Goal: Information Seeking & Learning: Check status

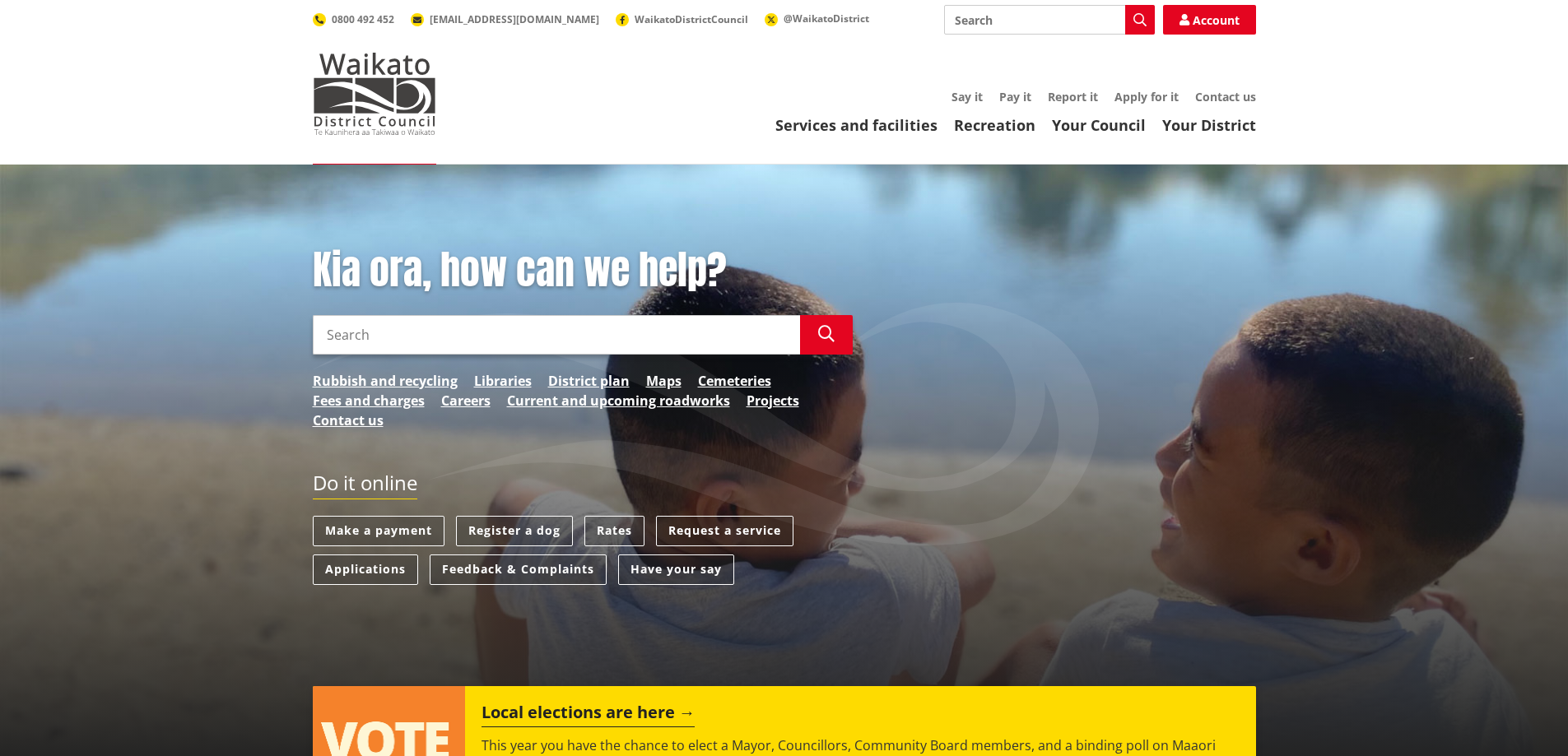
click at [441, 339] on input "Search" at bounding box center [556, 335] width 487 height 40
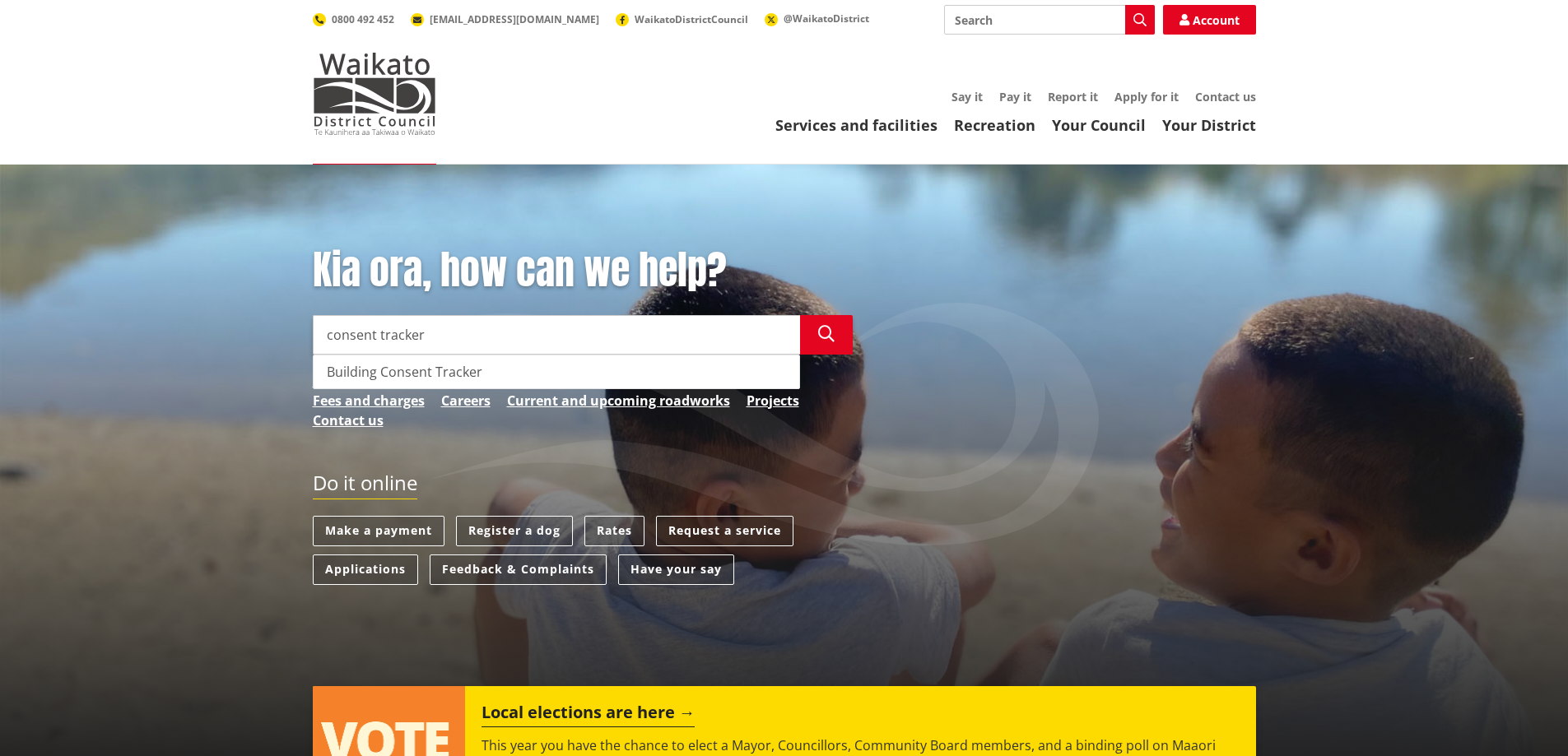
type input "consent tracker"
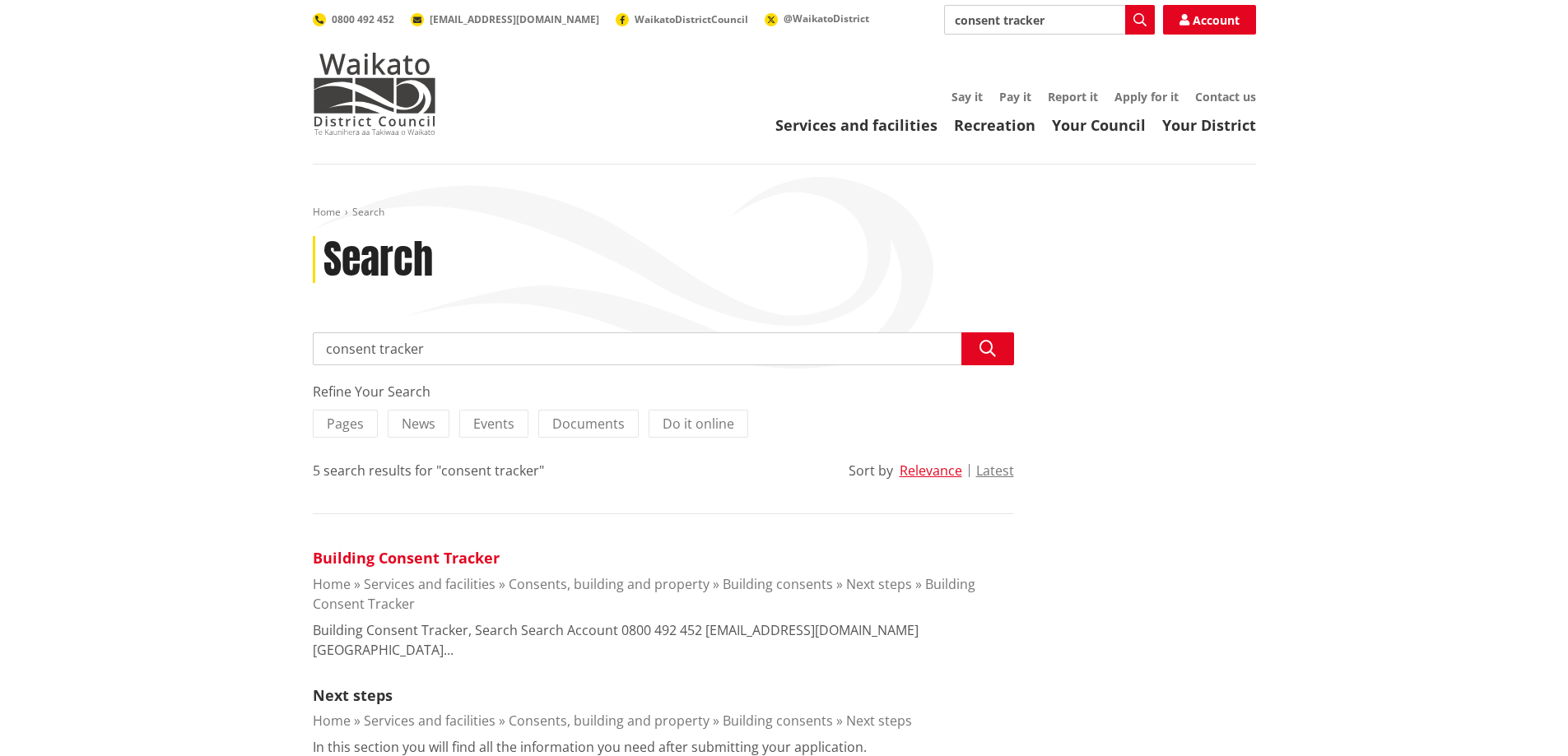
click at [391, 558] on link "Building Consent Tracker" at bounding box center [406, 558] width 187 height 20
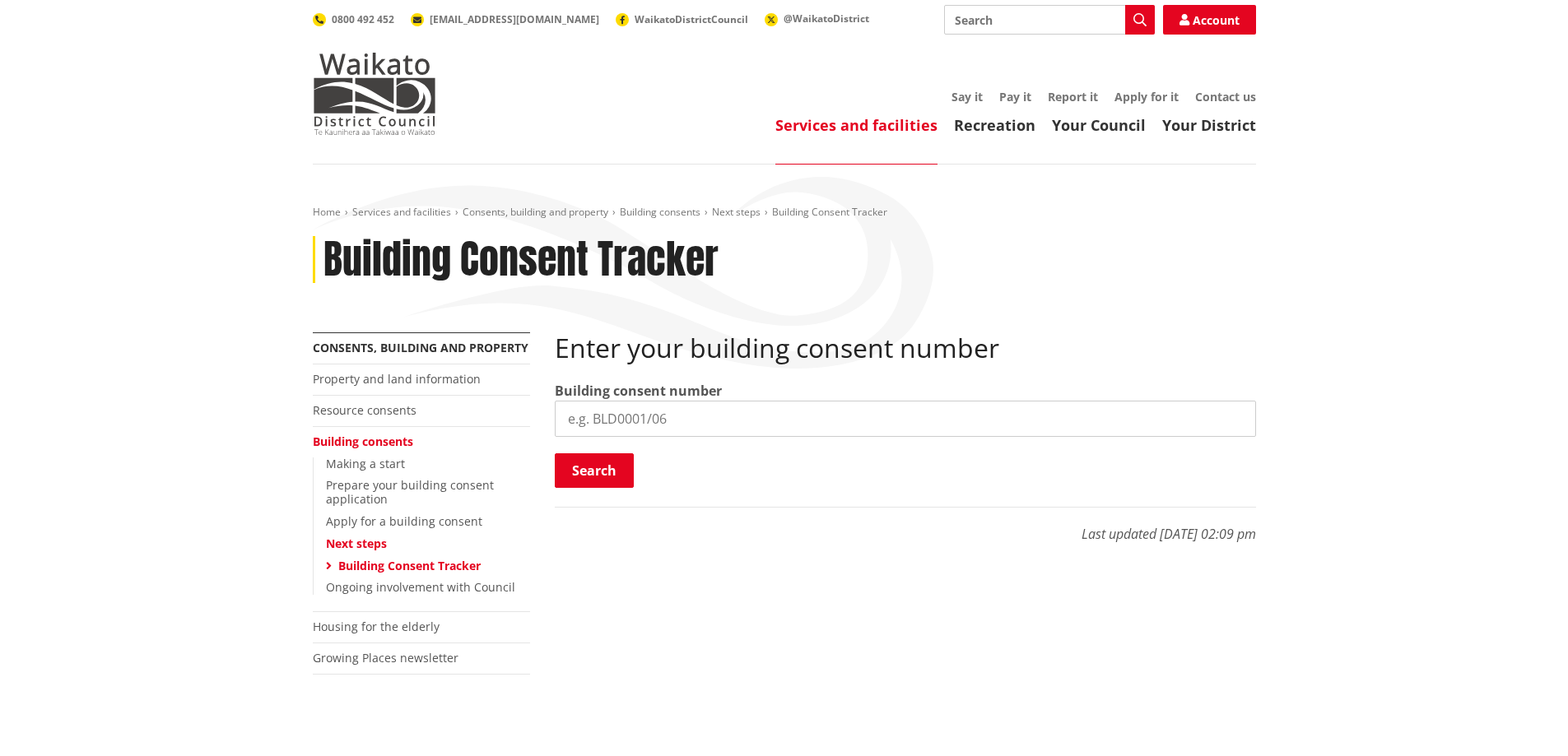
click at [638, 422] on input "search" at bounding box center [905, 419] width 701 height 37
paste input "BLD0072/26"
type input "BLD0072/26"
click at [603, 475] on button "Search" at bounding box center [593, 471] width 79 height 35
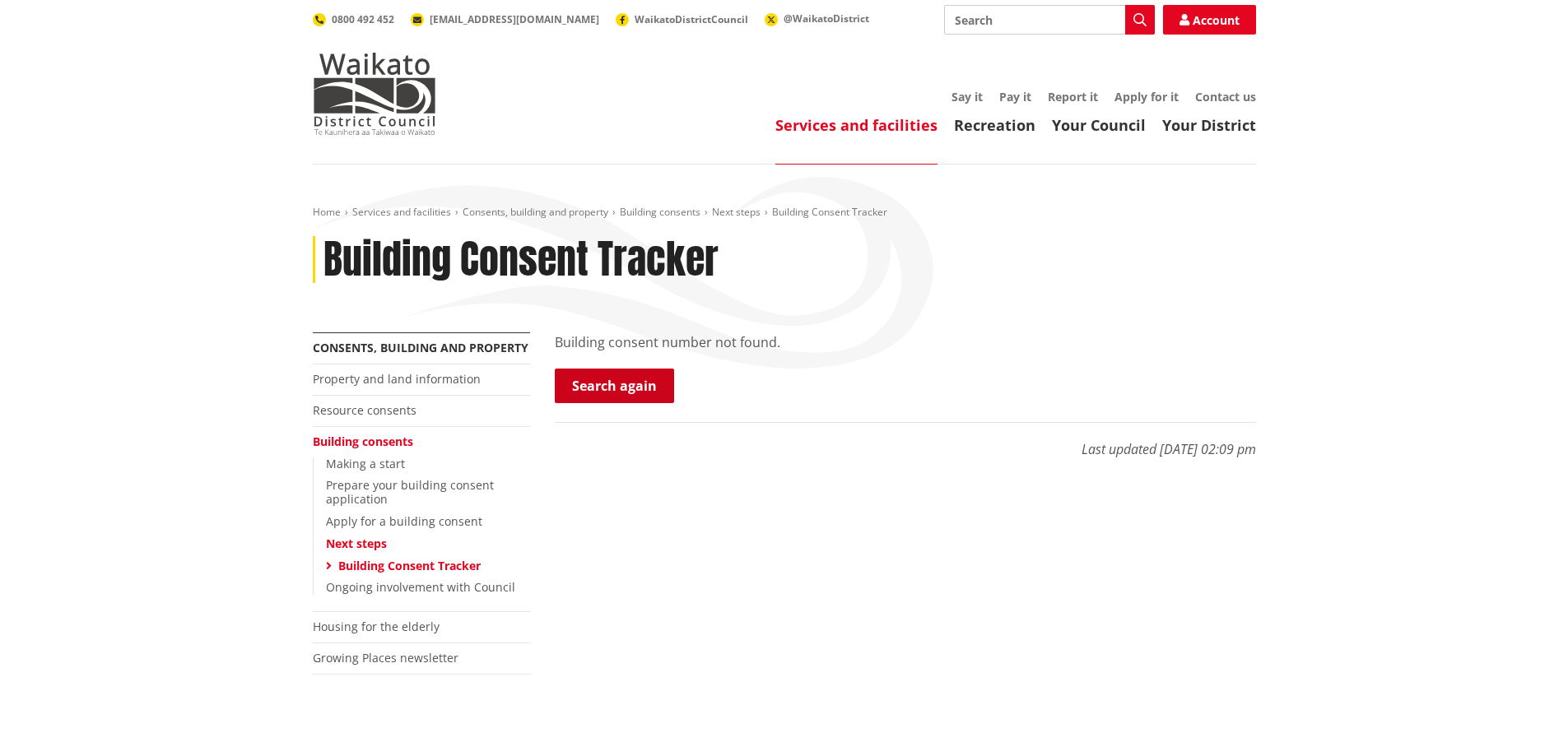
click at [628, 388] on link "Search again" at bounding box center [614, 386] width 120 height 35
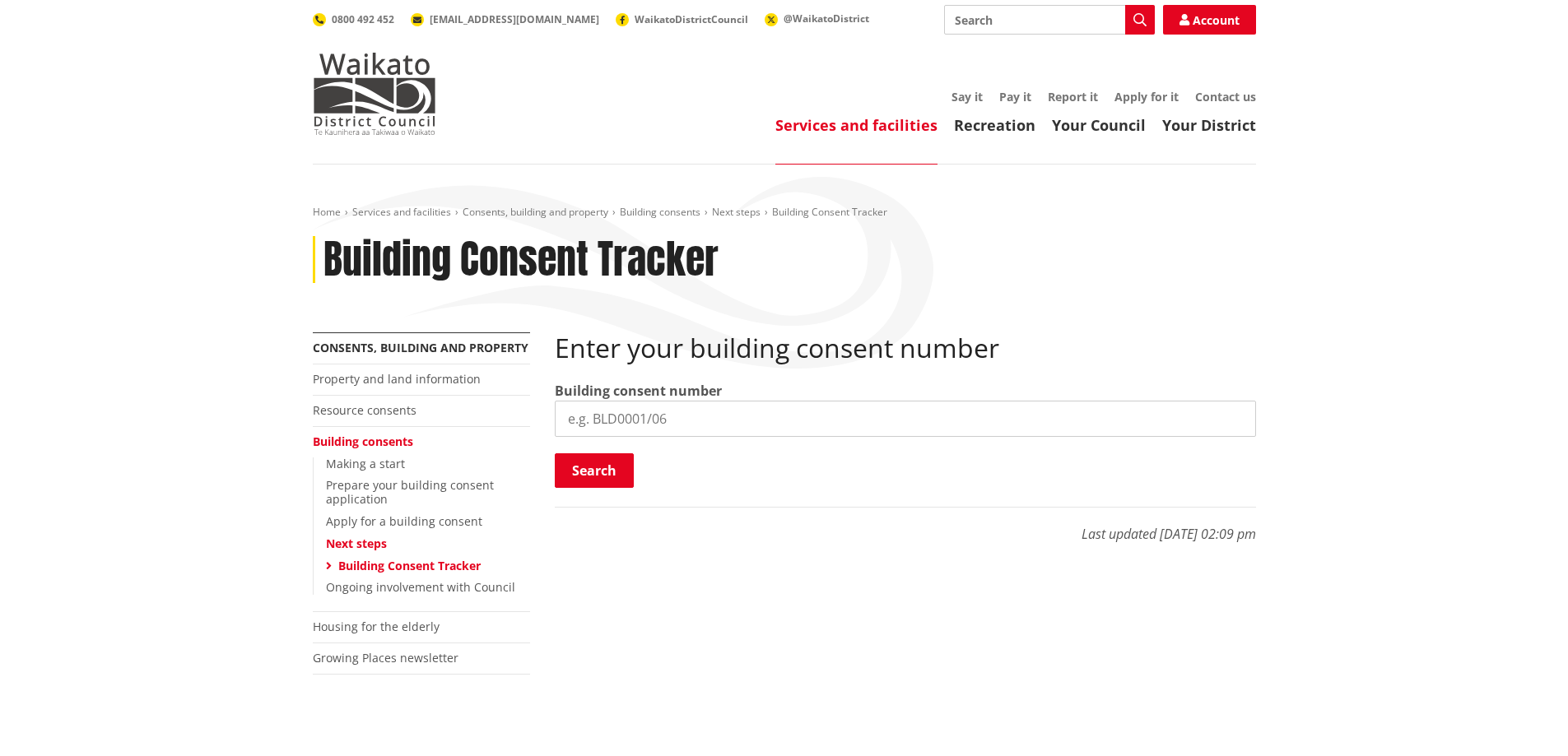
paste input "BLD0072/26"
click at [573, 419] on input "BLD0072/26" at bounding box center [905, 419] width 701 height 37
type input "BLD0072/26"
click at [595, 470] on button "Search" at bounding box center [593, 471] width 79 height 35
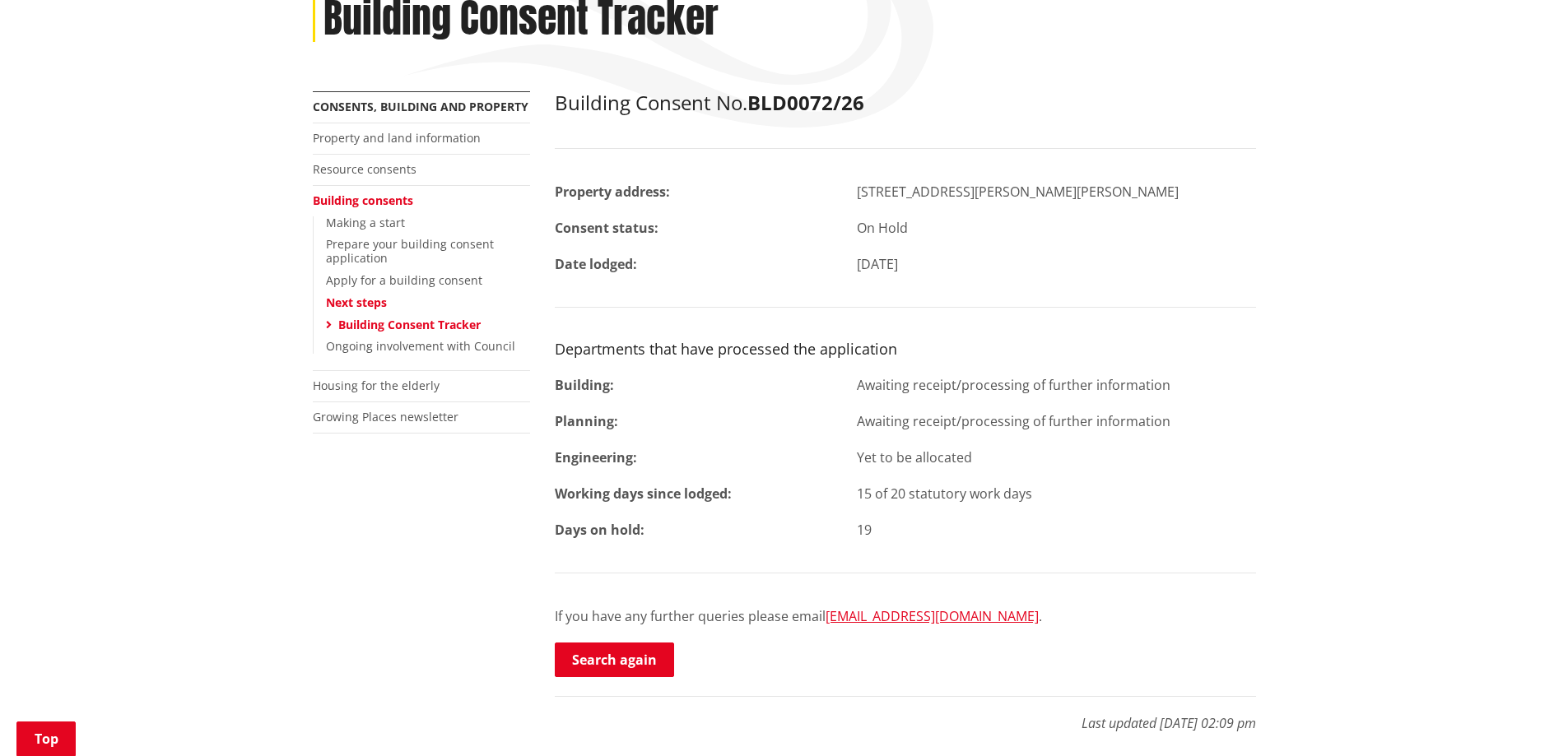
scroll to position [247, 0]
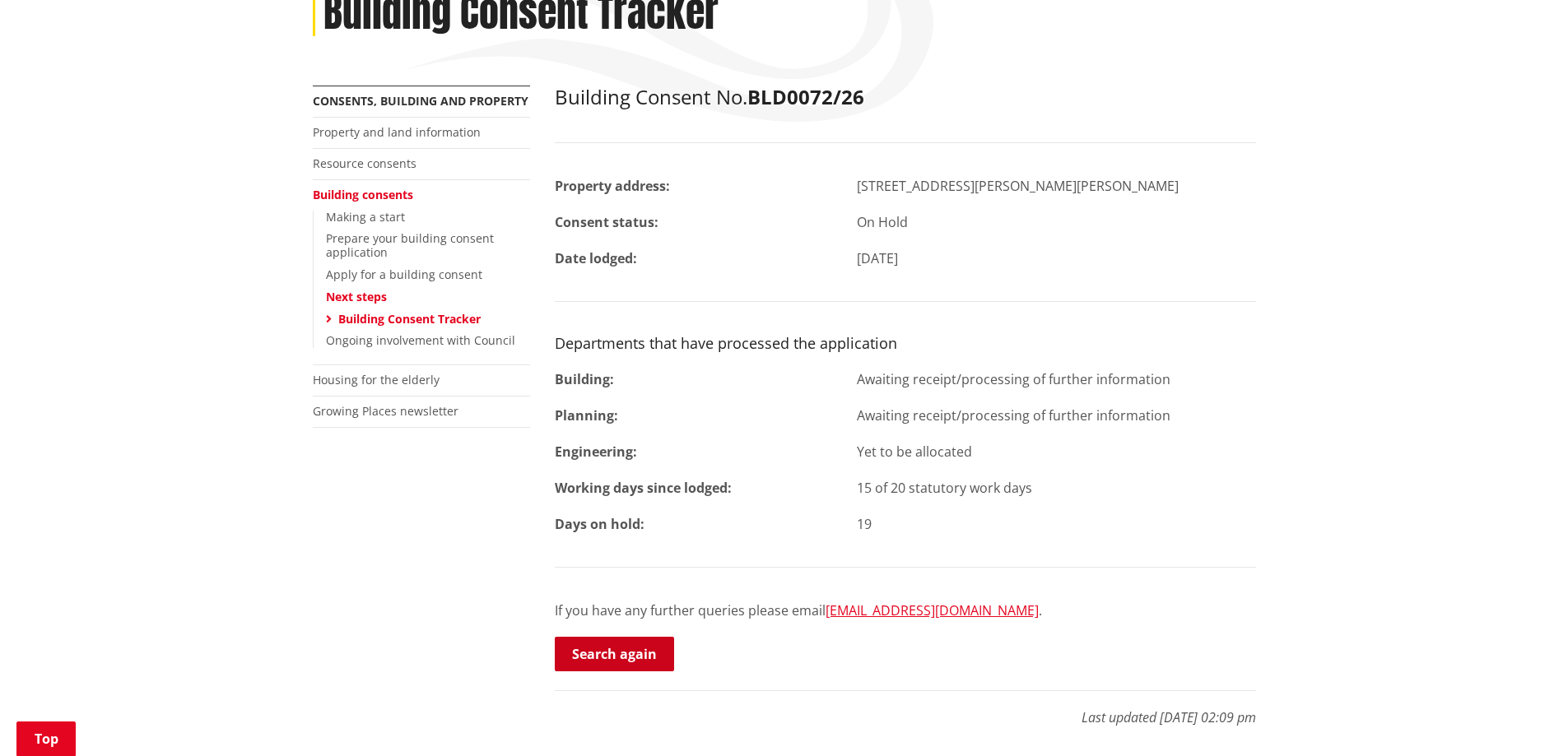
click at [621, 647] on link "Search again" at bounding box center [614, 655] width 120 height 35
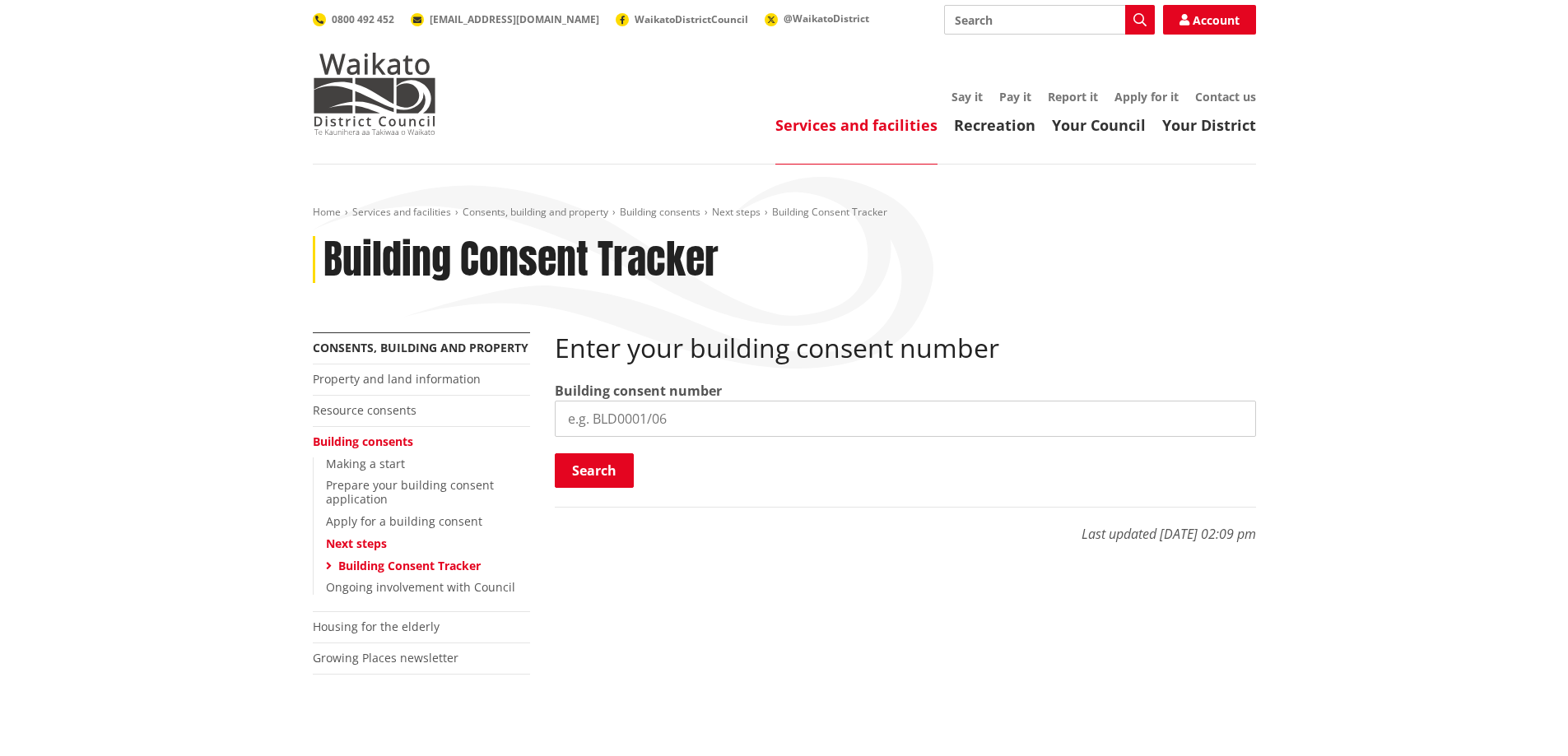
click at [687, 416] on input "search" at bounding box center [905, 419] width 701 height 37
type input "b"
type input "BLD0135/26"
click at [605, 473] on button "Search" at bounding box center [593, 471] width 79 height 35
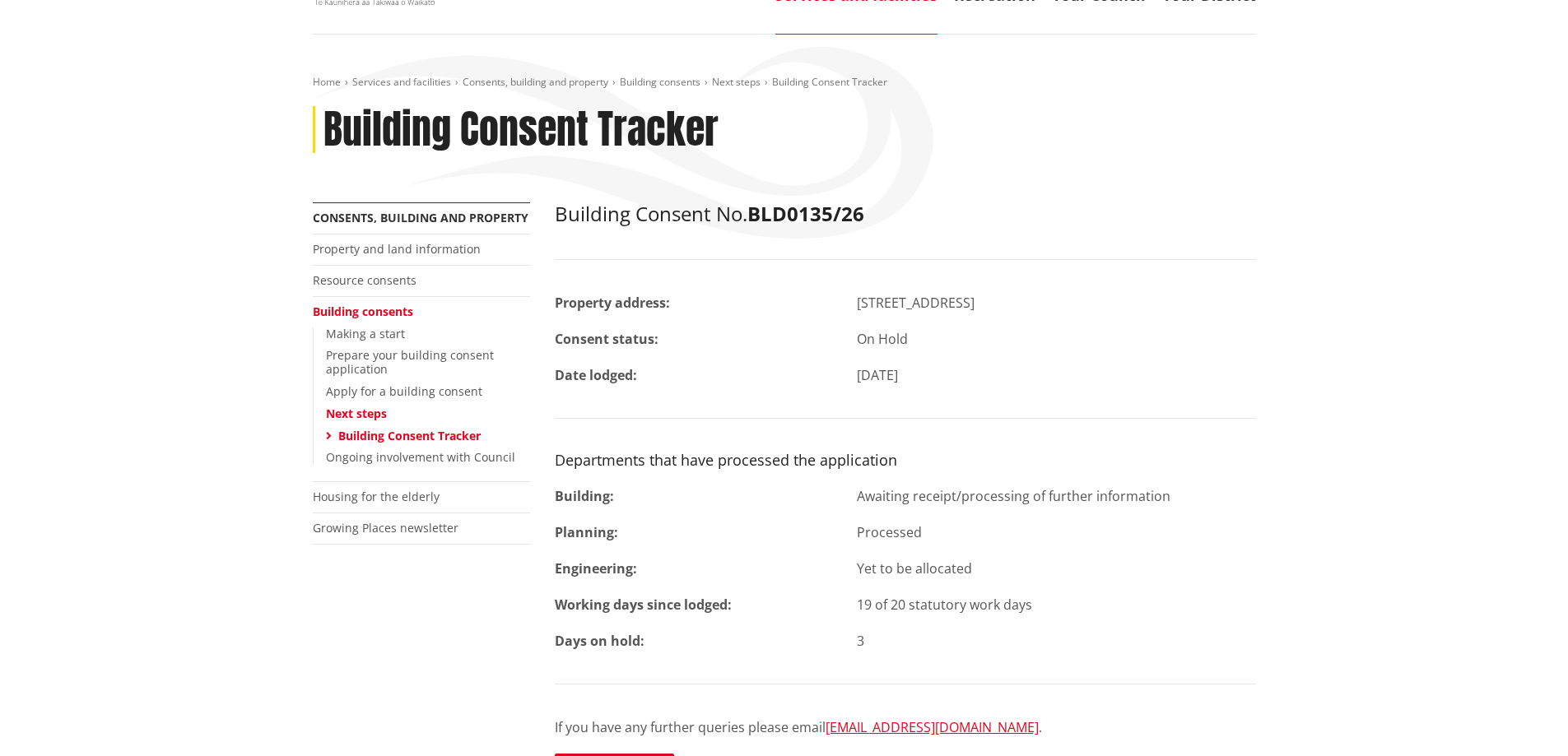
scroll to position [247, 0]
